Goal: Transaction & Acquisition: Purchase product/service

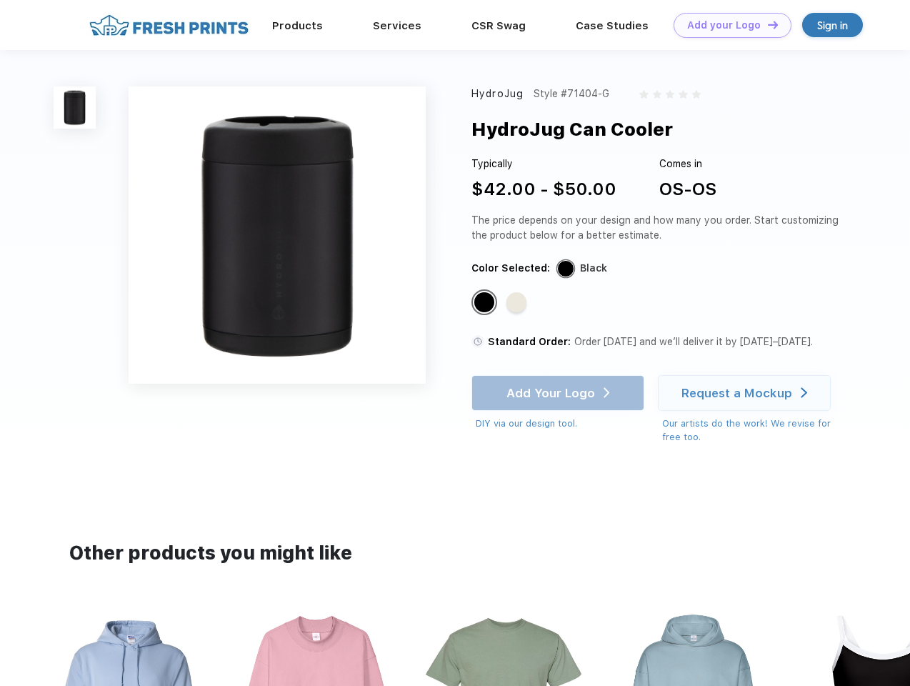
click at [727, 25] on link "Add your Logo Design Tool" at bounding box center [732, 25] width 118 height 25
click at [0, 0] on div "Design Tool" at bounding box center [0, 0] width 0 height 0
click at [766, 24] on link "Add your Logo Design Tool" at bounding box center [732, 25] width 118 height 25
click at [75, 107] on img at bounding box center [75, 107] width 42 height 42
click at [486, 303] on div "Standard Color" at bounding box center [484, 302] width 20 height 20
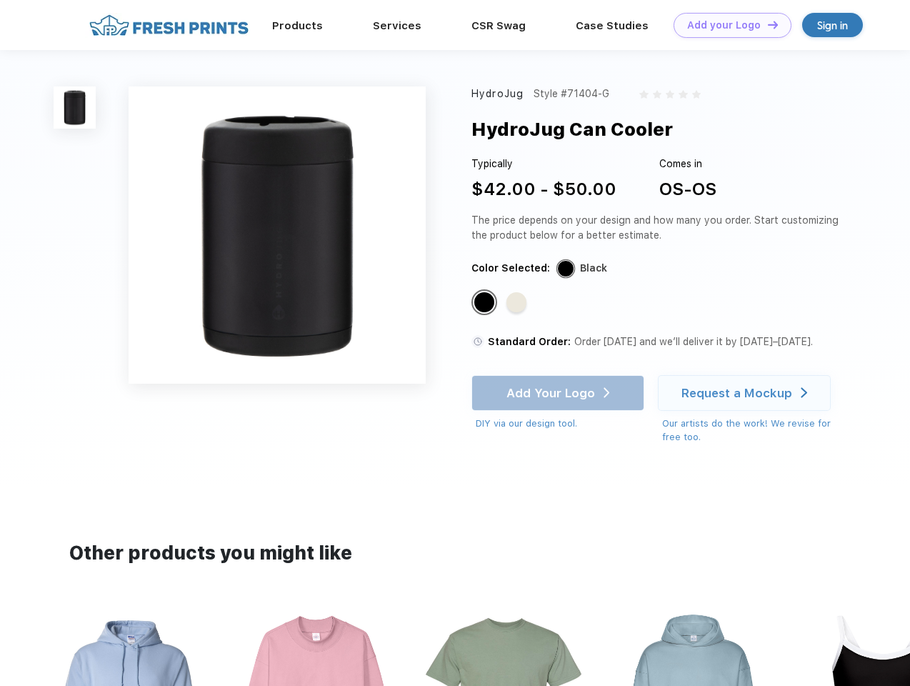
click at [518, 303] on div "Standard Color" at bounding box center [516, 302] width 20 height 20
click at [559, 393] on div "Add Your Logo DIY via our design tool. Ah shoot! This product isn't up in our d…" at bounding box center [557, 403] width 173 height 56
click at [746, 393] on div "Request a Mockup" at bounding box center [736, 393] width 111 height 14
